Goal: Task Accomplishment & Management: Complete application form

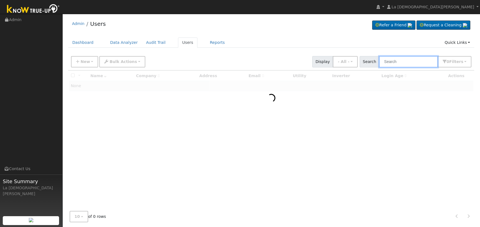
click at [394, 60] on input "text" at bounding box center [408, 61] width 59 height 11
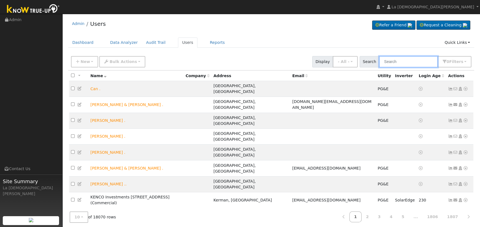
paste input "Kyle Hickey"
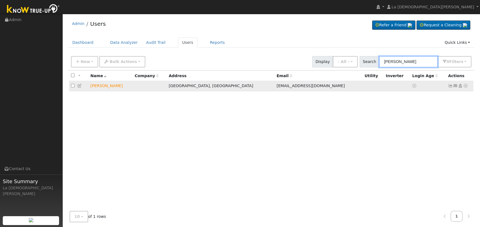
type input "Kyle Hickey"
click at [455, 85] on icon at bounding box center [455, 86] width 5 height 4
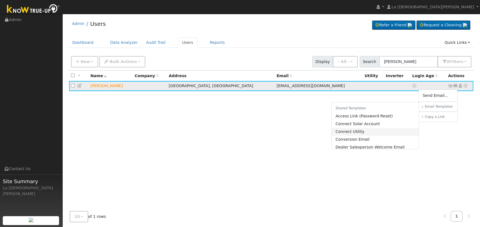
click at [364, 131] on link "Connect Utility" at bounding box center [375, 132] width 87 height 8
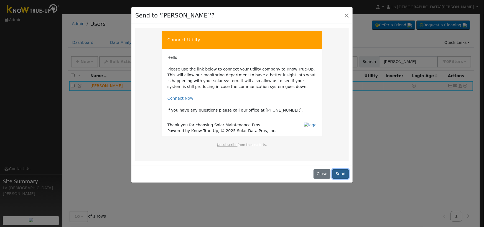
click at [338, 172] on button "Send" at bounding box center [340, 173] width 16 height 9
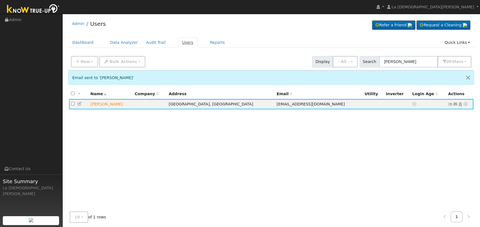
click at [178, 41] on link "Users" at bounding box center [187, 42] width 19 height 10
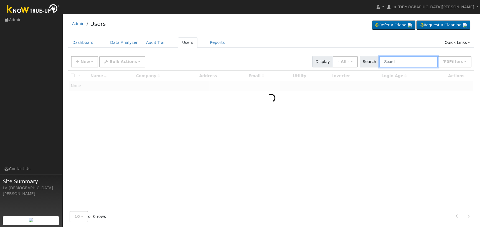
click at [402, 60] on input "text" at bounding box center [408, 61] width 59 height 11
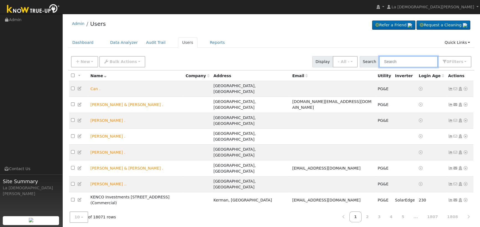
paste input "Maurice Bassanello"
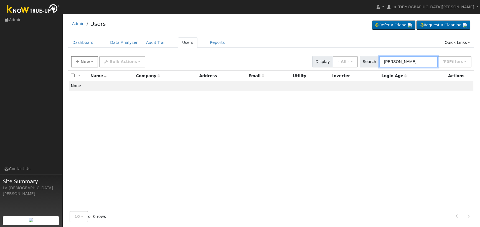
type input "Maurice Bassanello"
click at [85, 60] on span "New" at bounding box center [84, 61] width 9 height 4
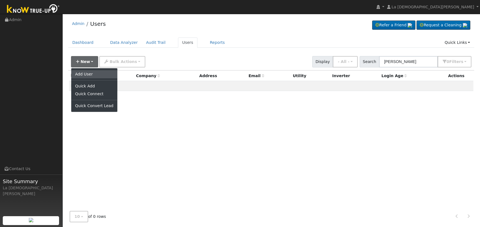
click at [84, 72] on link "Add User" at bounding box center [94, 74] width 46 height 8
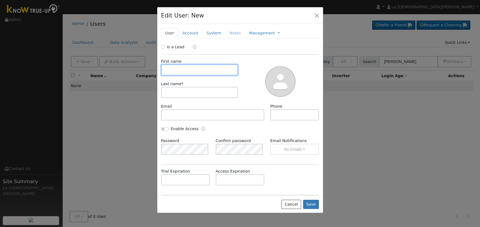
paste input "Maurice Bassanello"
click at [189, 69] on input "Maurice Bassanello" at bounding box center [199, 69] width 77 height 11
type input "Maurice"
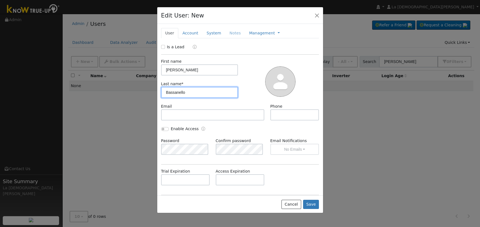
type input "Bassanello"
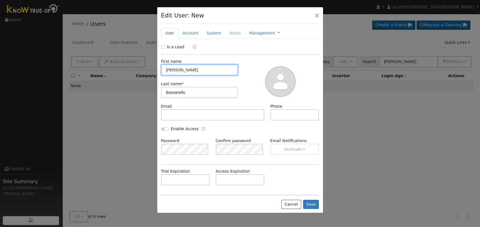
click at [192, 69] on input "Maurice" at bounding box center [199, 69] width 77 height 11
type input "Maurice"
click at [161, 45] on input "Is a Lead" at bounding box center [163, 47] width 4 height 4
checkbox input "true"
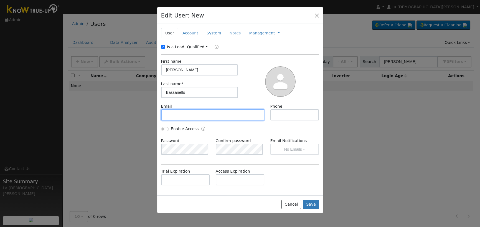
click at [182, 113] on input "text" at bounding box center [212, 114] width 103 height 11
paste input "mauriceusa@hotmail.com"
type input "mauriceusa@hotmail.com"
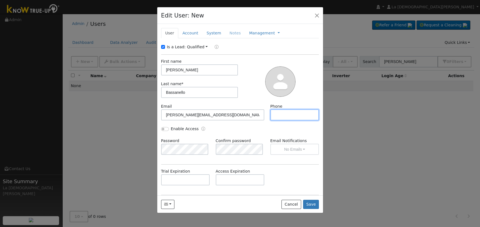
click at [286, 115] on input "text" at bounding box center [294, 114] width 49 height 11
paste input "(831) 383-8633"
type input "(831) 383-8633"
drag, startPoint x: 186, startPoint y: 31, endPoint x: 126, endPoint y: 5, distance: 65.2
click at [187, 31] on link "Account" at bounding box center [190, 33] width 24 height 10
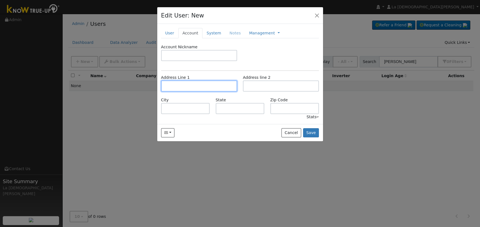
click at [203, 87] on input "text" at bounding box center [199, 85] width 76 height 11
paste input "205 9th Street"
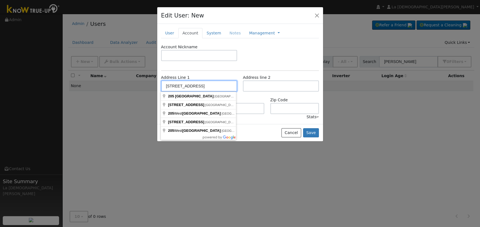
paste input "Marina"
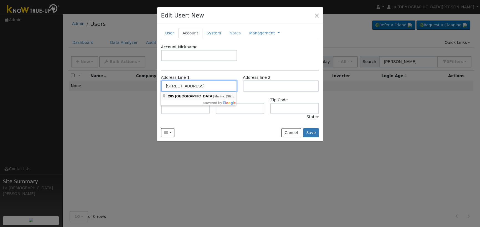
type input "205 9th Street"
type input "Marina"
type input "CA"
type input "93933"
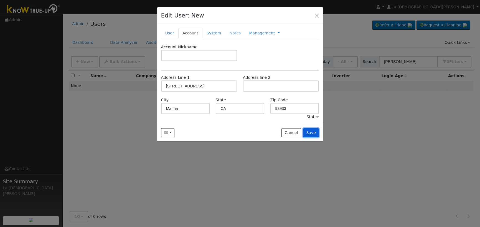
click at [312, 132] on button "Save" at bounding box center [311, 132] width 16 height 9
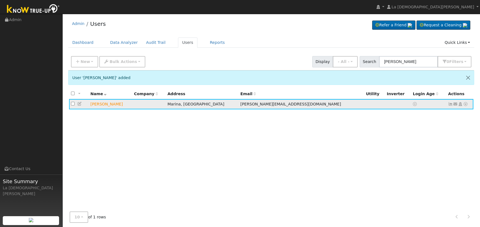
click at [455, 104] on icon at bounding box center [455, 104] width 5 height 4
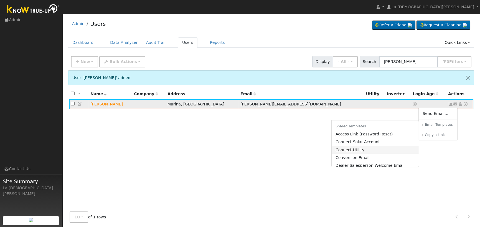
click at [378, 152] on link "Connect Utility" at bounding box center [375, 150] width 87 height 8
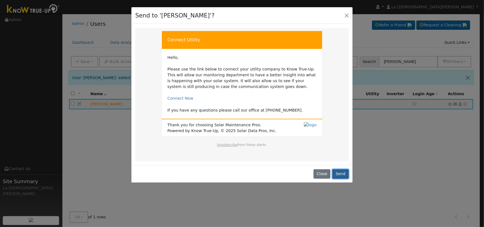
click at [344, 174] on button "Send" at bounding box center [340, 173] width 16 height 9
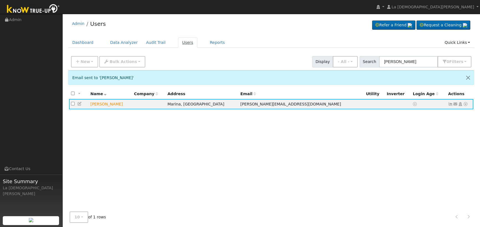
click at [178, 42] on link "Users" at bounding box center [187, 42] width 19 height 10
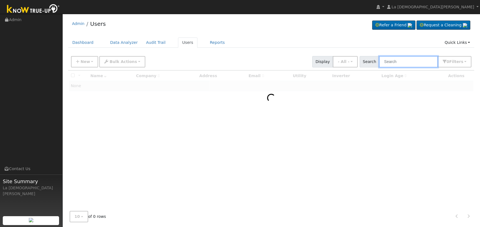
click at [402, 63] on input "text" at bounding box center [408, 61] width 59 height 11
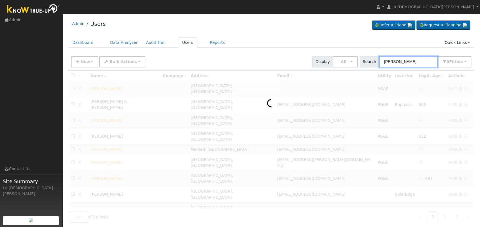
type input "[PERSON_NAME]"
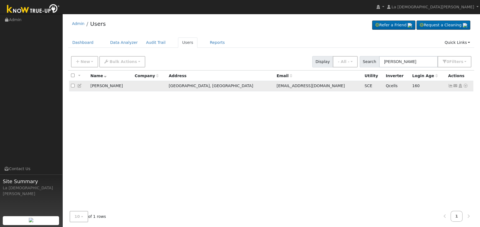
click at [449, 86] on icon at bounding box center [450, 86] width 5 height 4
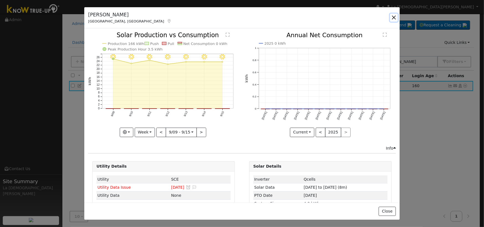
click at [391, 17] on button "button" at bounding box center [394, 18] width 8 height 8
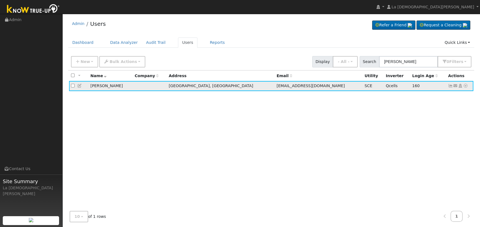
click at [466, 86] on icon at bounding box center [465, 86] width 5 height 4
click at [456, 97] on link "Data Analyzer" at bounding box center [447, 95] width 40 height 8
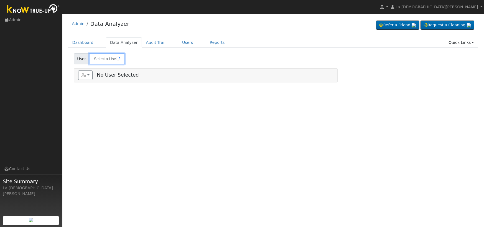
type input "[PERSON_NAME]"
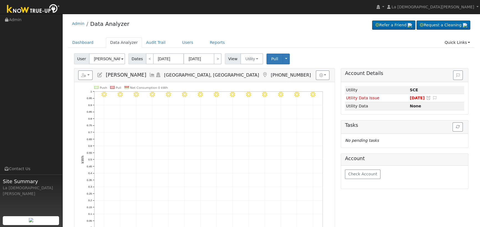
click at [149, 75] on icon at bounding box center [152, 74] width 6 height 5
